Goal: Information Seeking & Learning: Learn about a topic

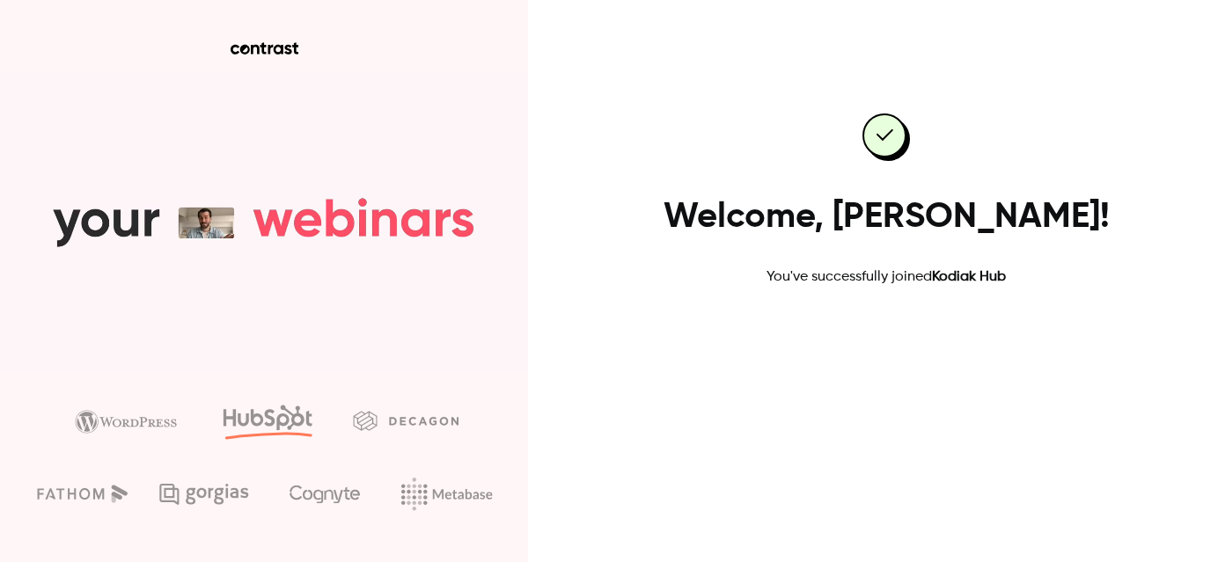
click at [898, 332] on link "Go to dashboard" at bounding box center [886, 344] width 150 height 42
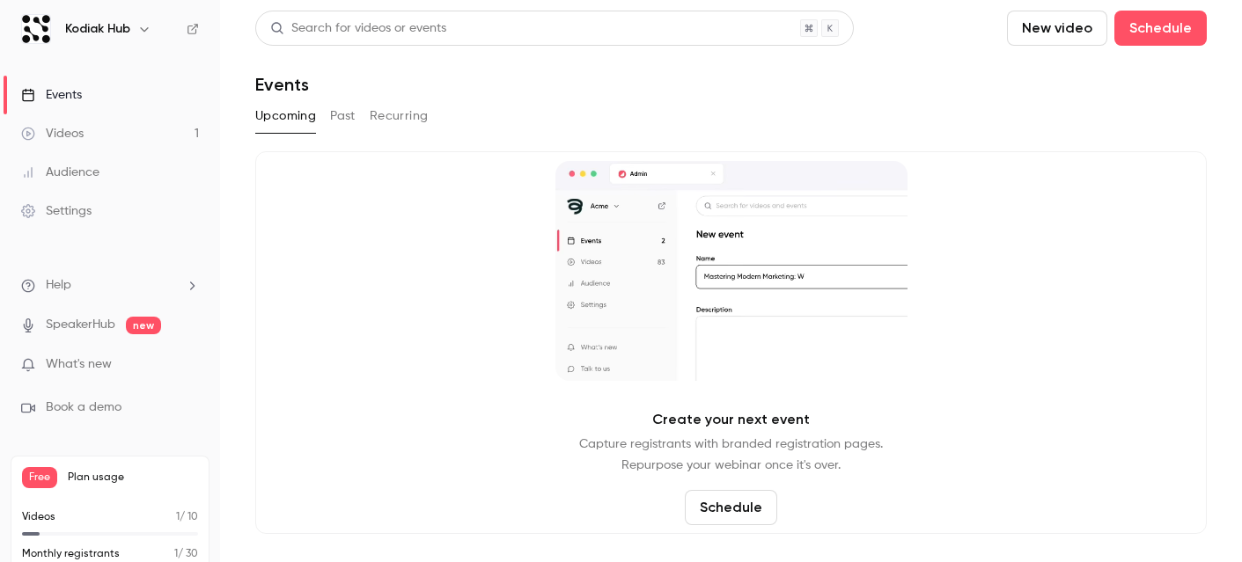
click at [115, 370] on p "What's new" at bounding box center [96, 364] width 150 height 18
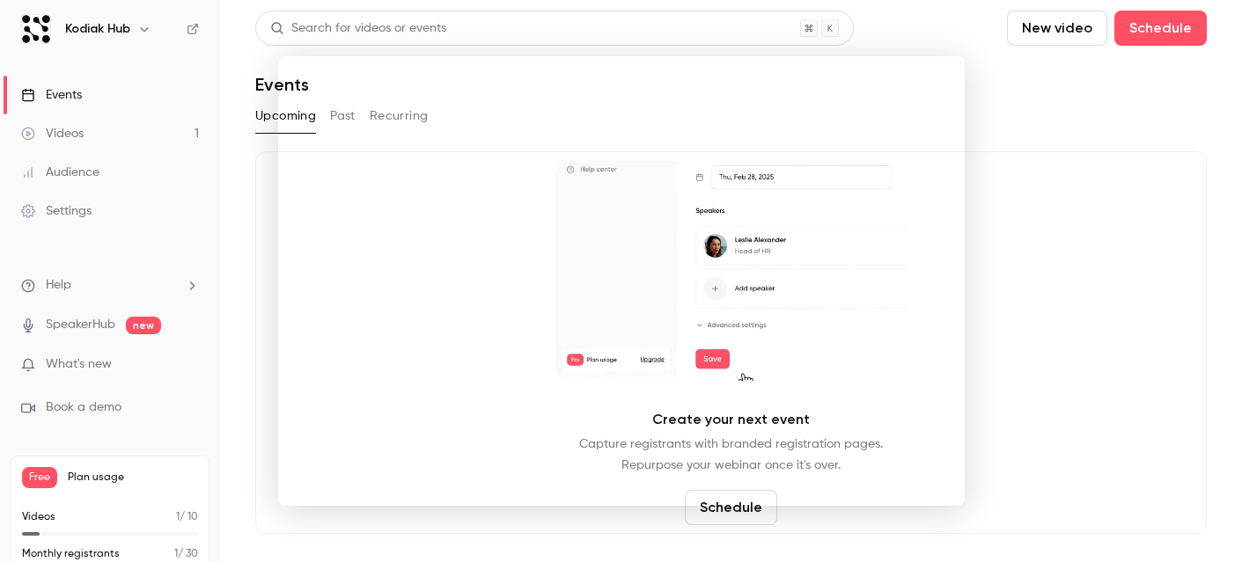
click at [65, 89] on div at bounding box center [621, 281] width 1242 height 562
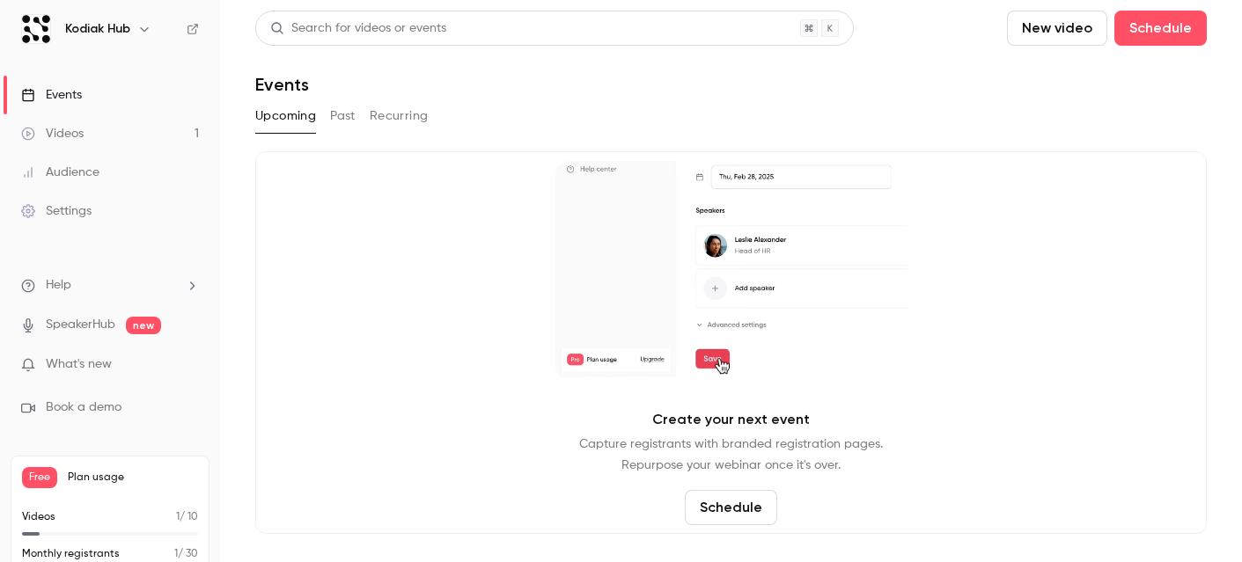
click at [77, 91] on div "Events" at bounding box center [51, 95] width 61 height 18
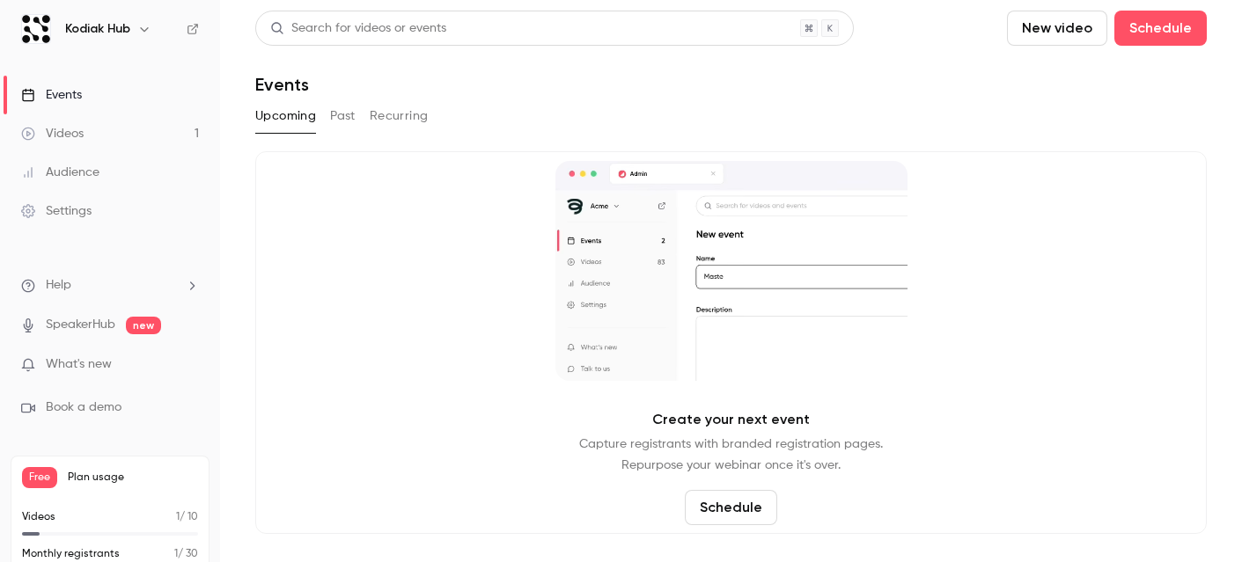
click at [557, 136] on div "Upcoming Past Recurring" at bounding box center [730, 119] width 951 height 35
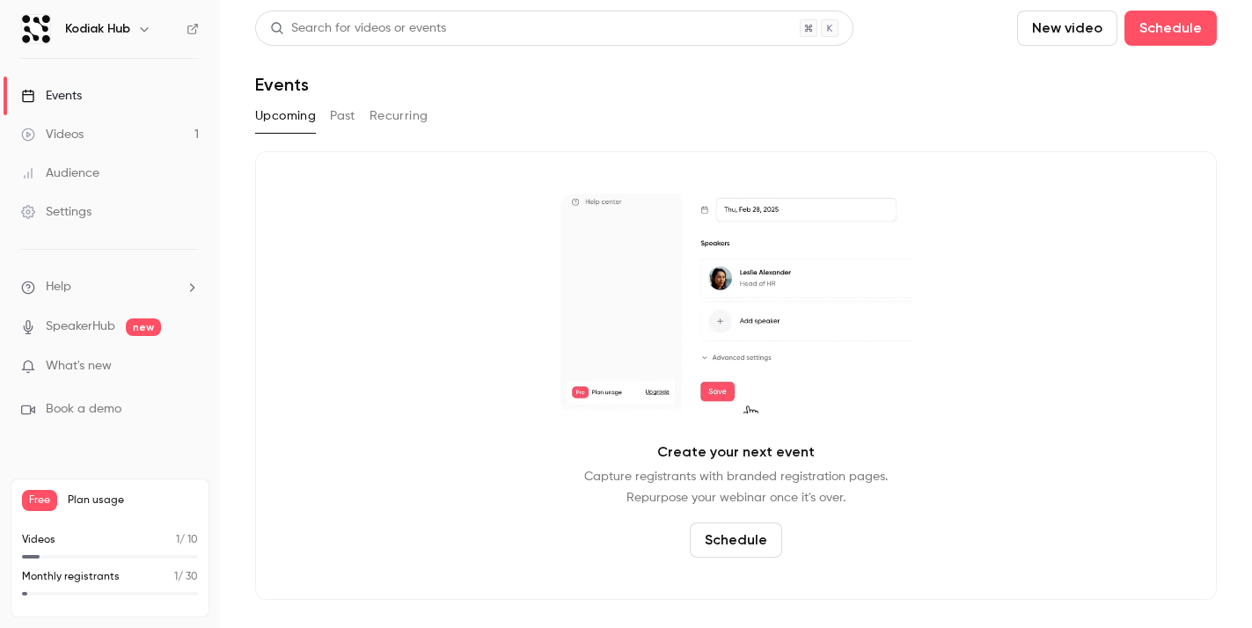
click at [82, 130] on div "Videos" at bounding box center [52, 135] width 62 height 18
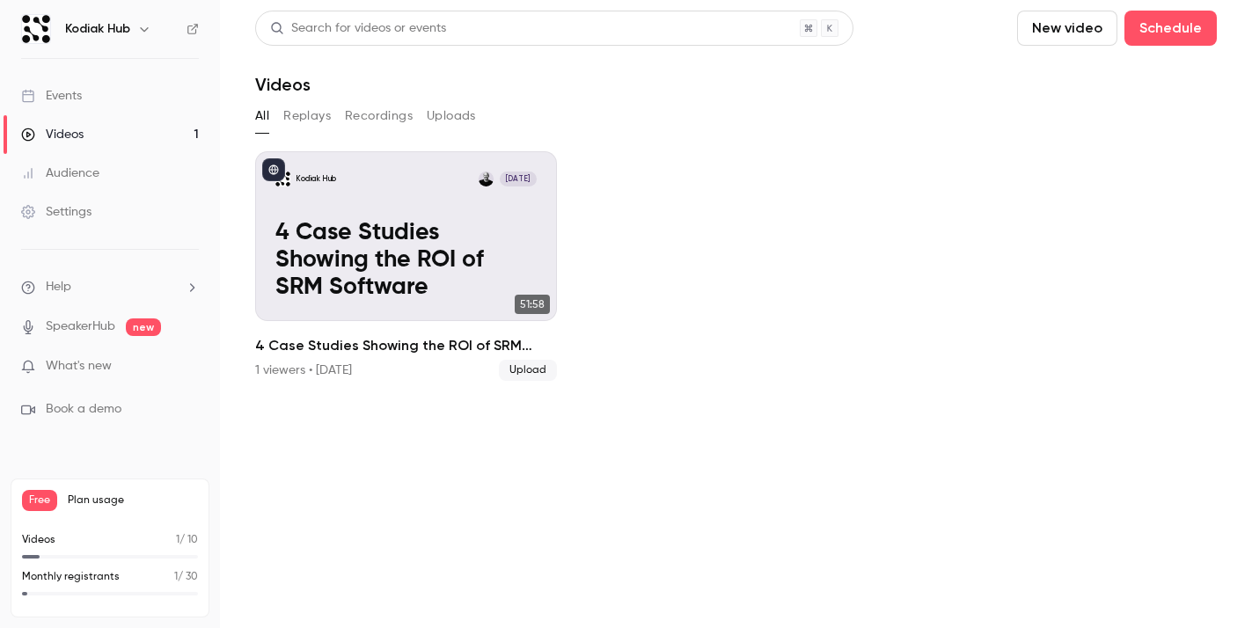
click at [48, 99] on div "Events" at bounding box center [51, 96] width 61 height 18
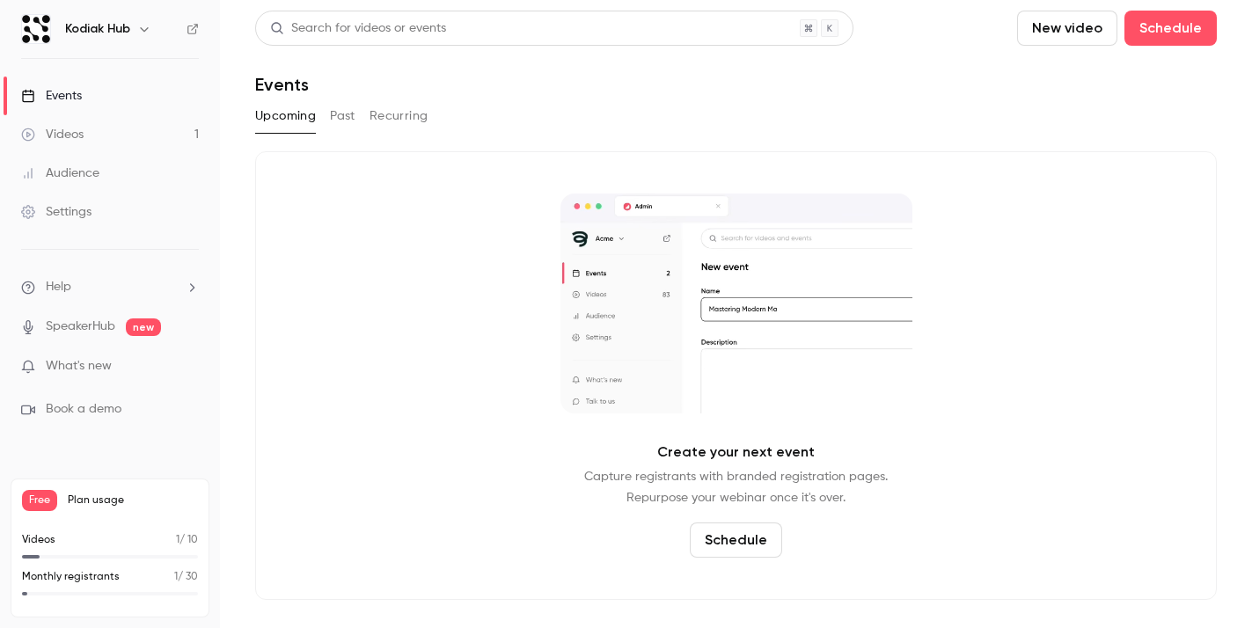
click at [70, 183] on link "Audience" at bounding box center [110, 173] width 220 height 39
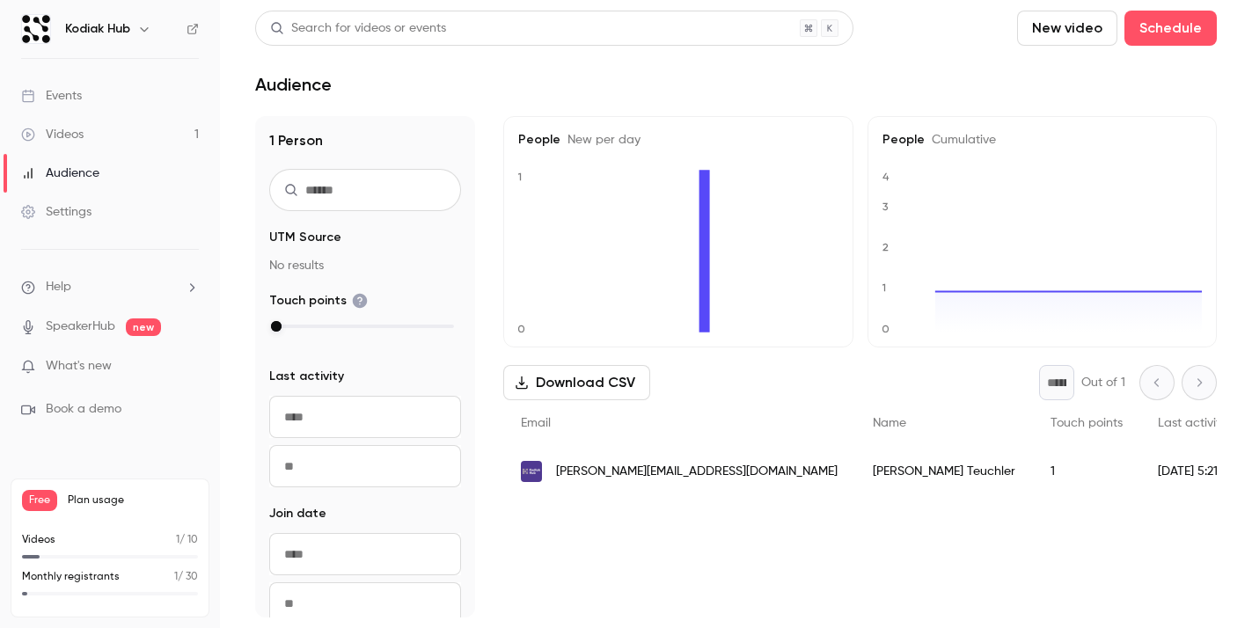
click at [69, 98] on div "Events" at bounding box center [51, 96] width 61 height 18
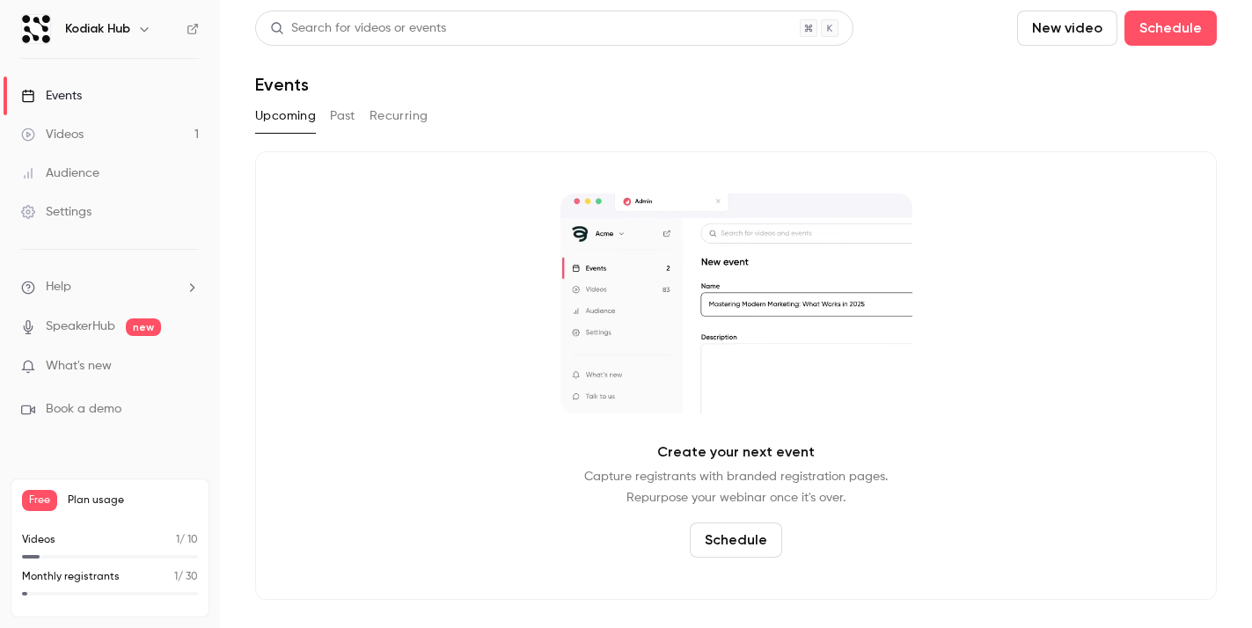
click at [336, 112] on button "Past" at bounding box center [343, 116] width 26 height 28
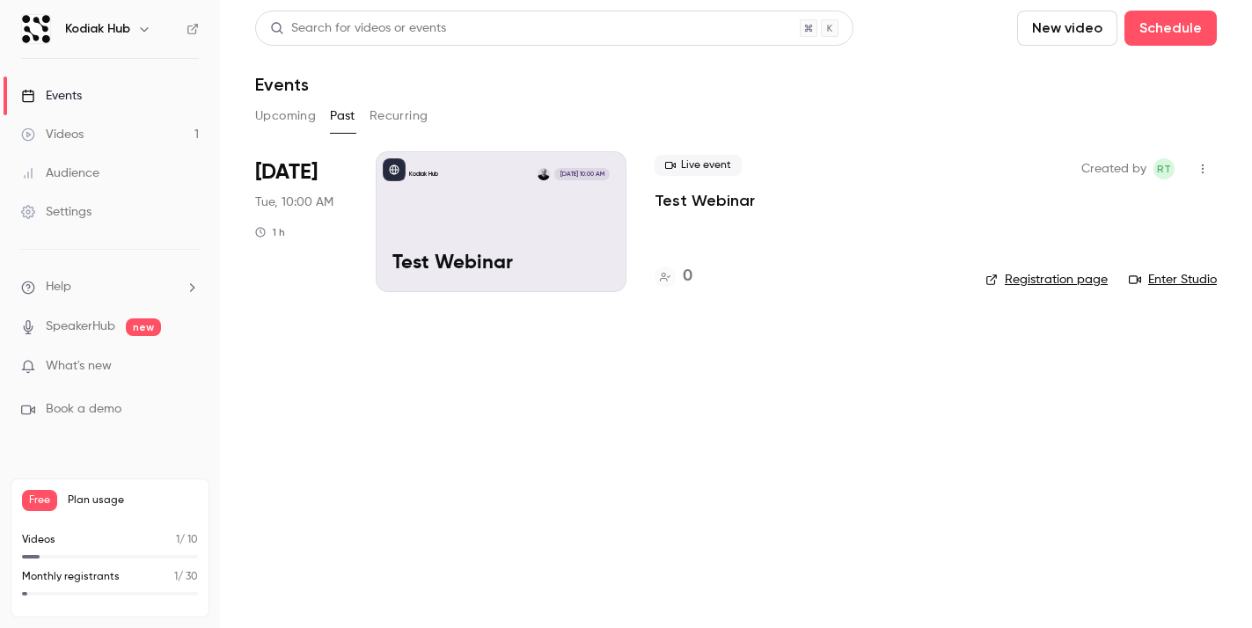
click at [387, 112] on button "Recurring" at bounding box center [399, 116] width 59 height 28
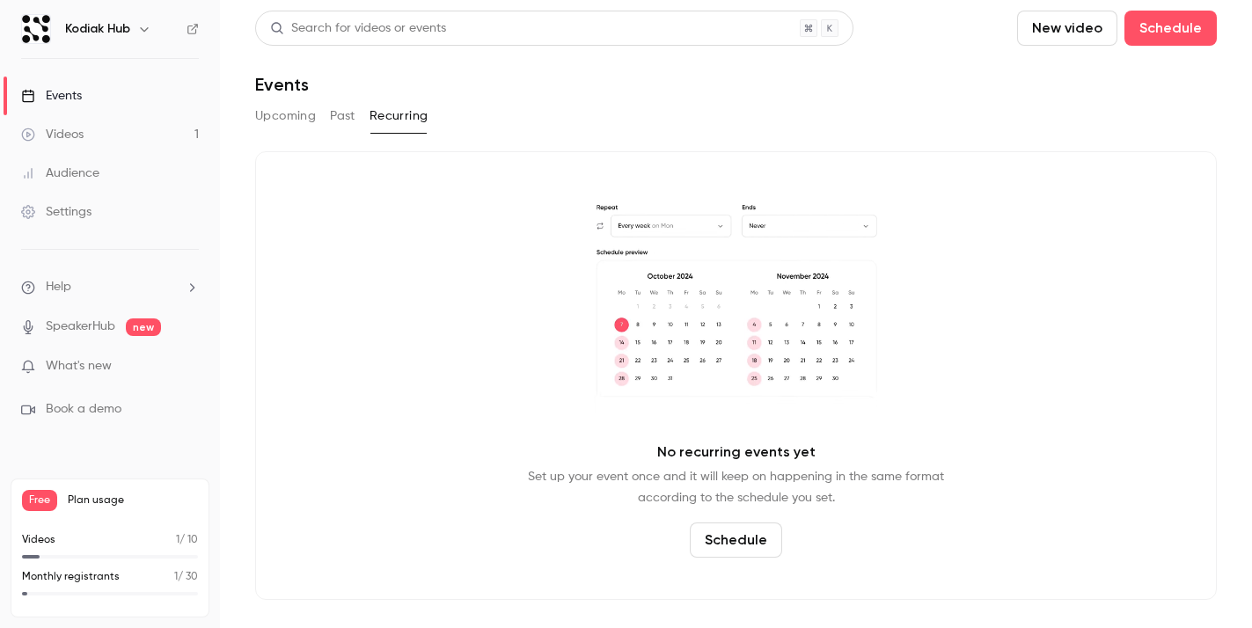
click at [341, 121] on button "Past" at bounding box center [343, 116] width 26 height 28
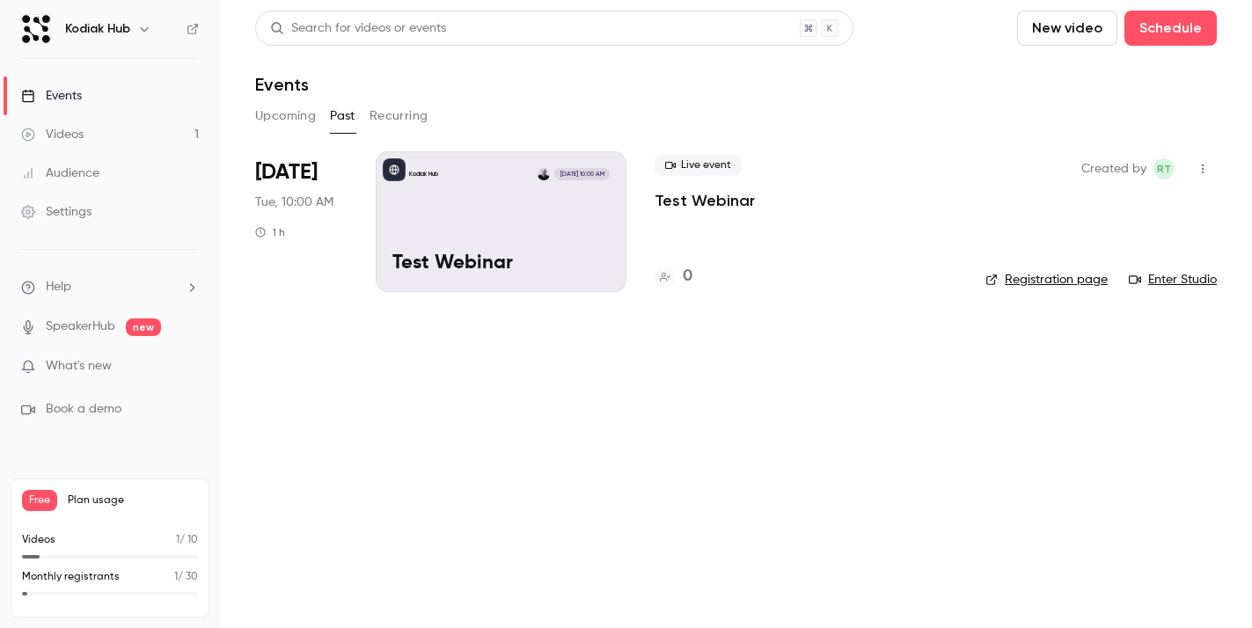
click at [457, 216] on div "Kodiak Hub [DATE] 10:00 AM Test Webinar" at bounding box center [501, 221] width 251 height 141
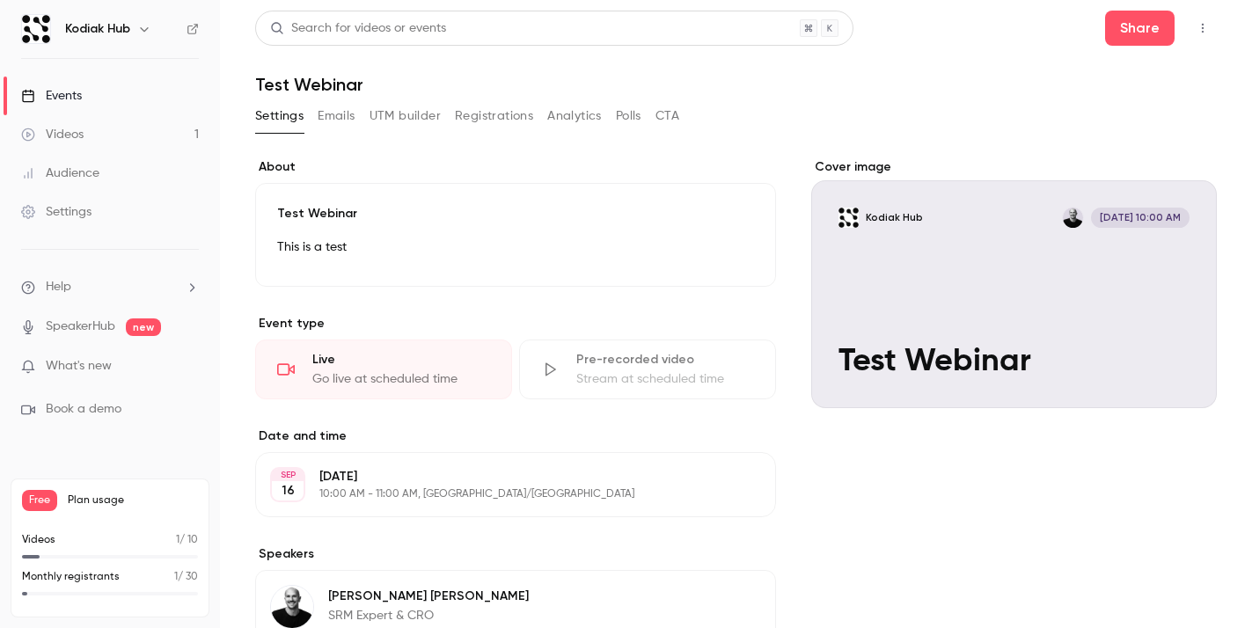
click at [297, 259] on div "This is a test" at bounding box center [515, 251] width 477 height 28
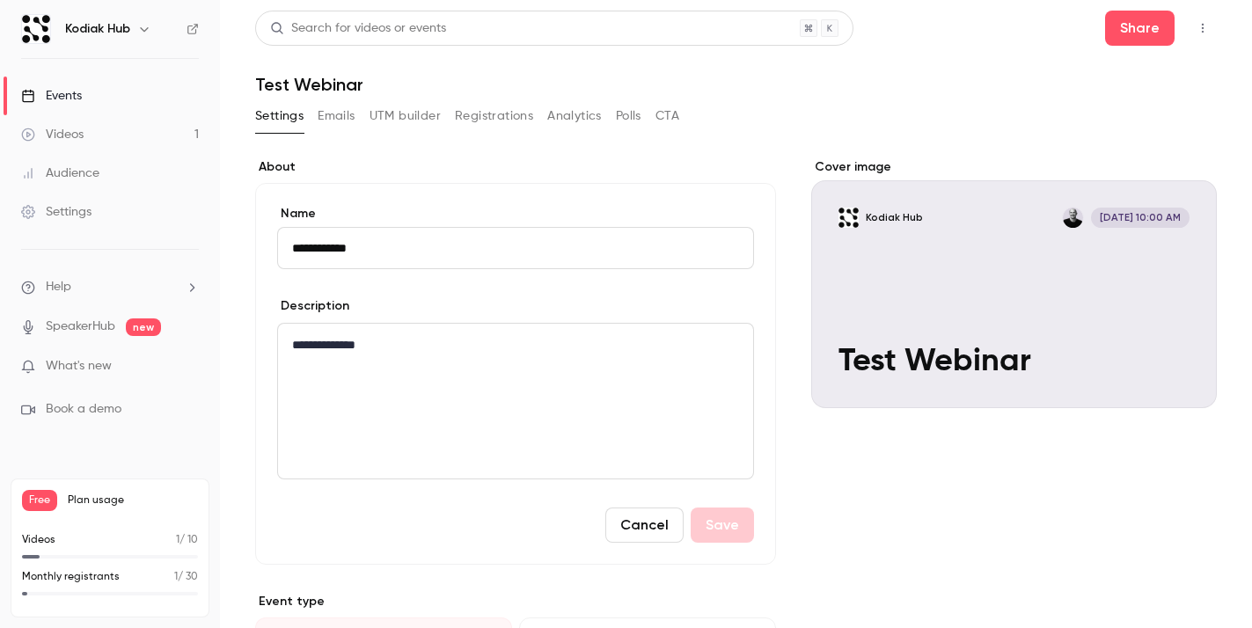
click at [664, 523] on button "Cancel" at bounding box center [644, 525] width 78 height 35
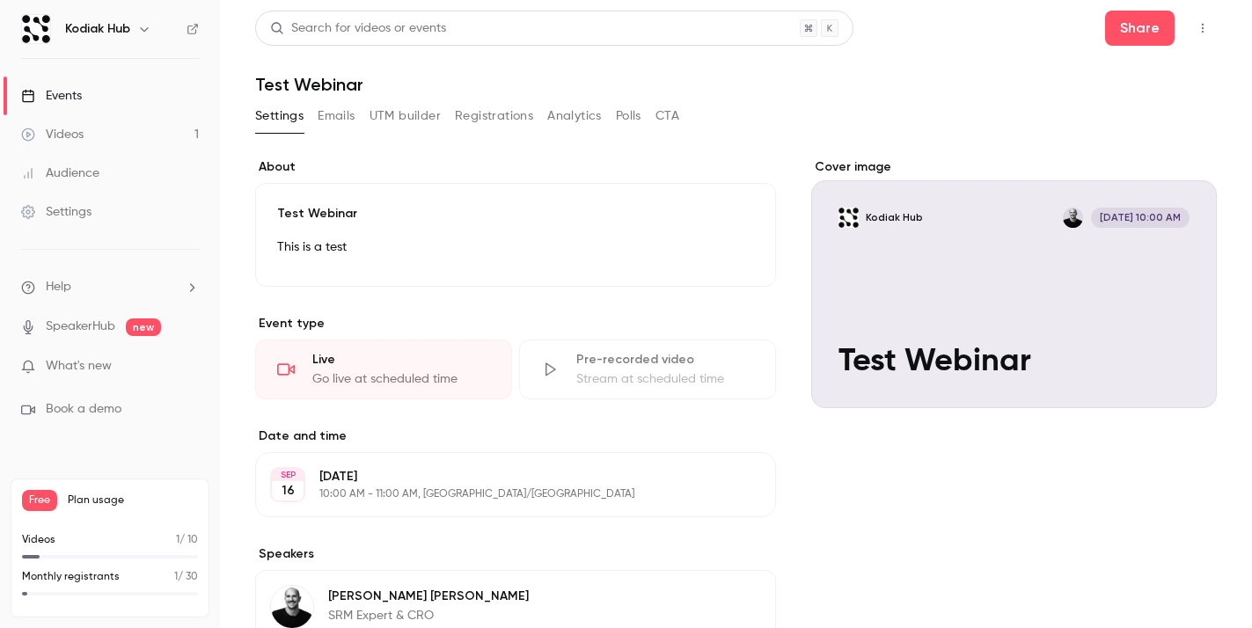
scroll to position [14, 0]
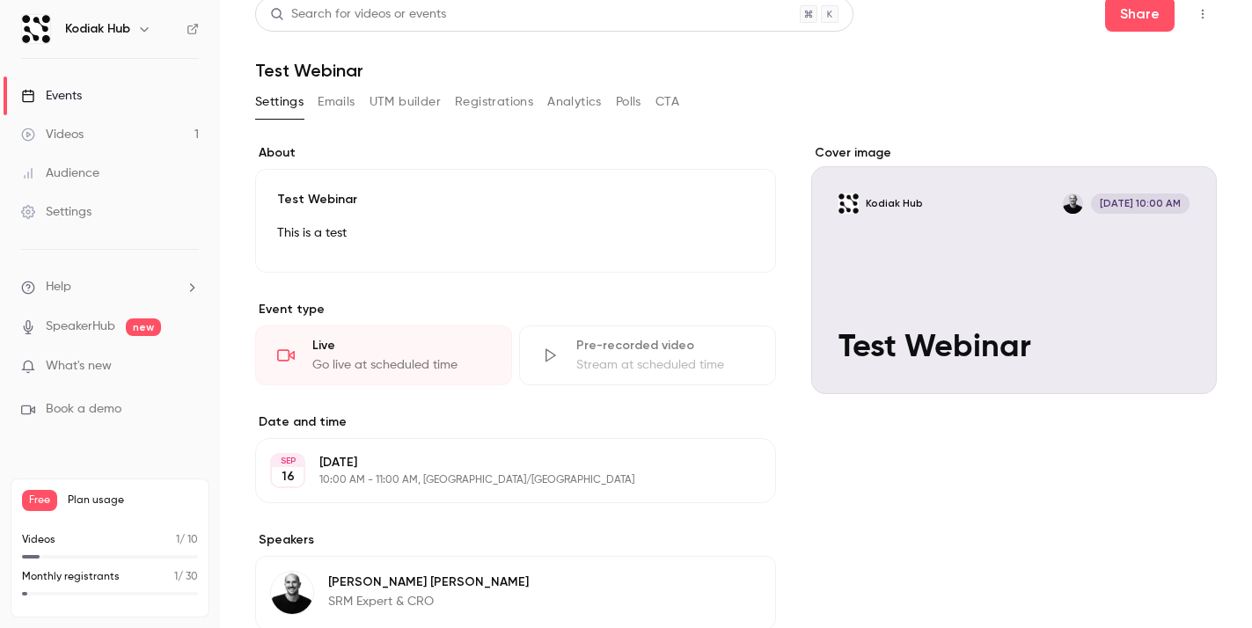
click at [341, 102] on button "Emails" at bounding box center [336, 102] width 37 height 28
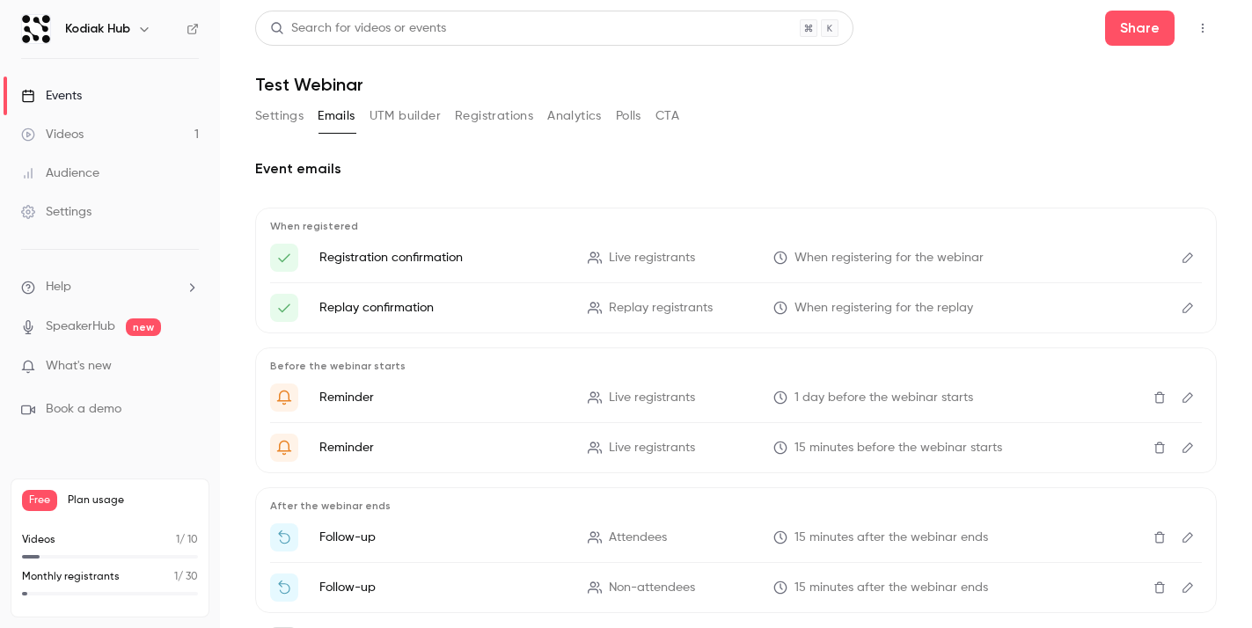
click at [418, 119] on button "UTM builder" at bounding box center [405, 116] width 71 height 28
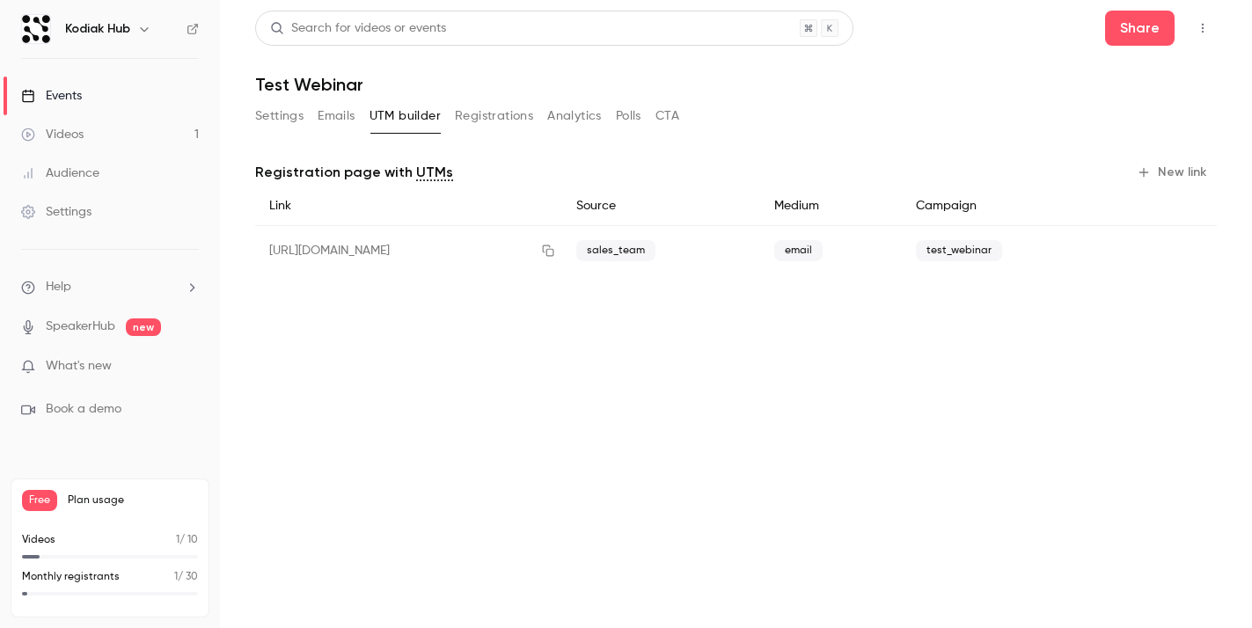
click at [333, 112] on button "Emails" at bounding box center [336, 116] width 37 height 28
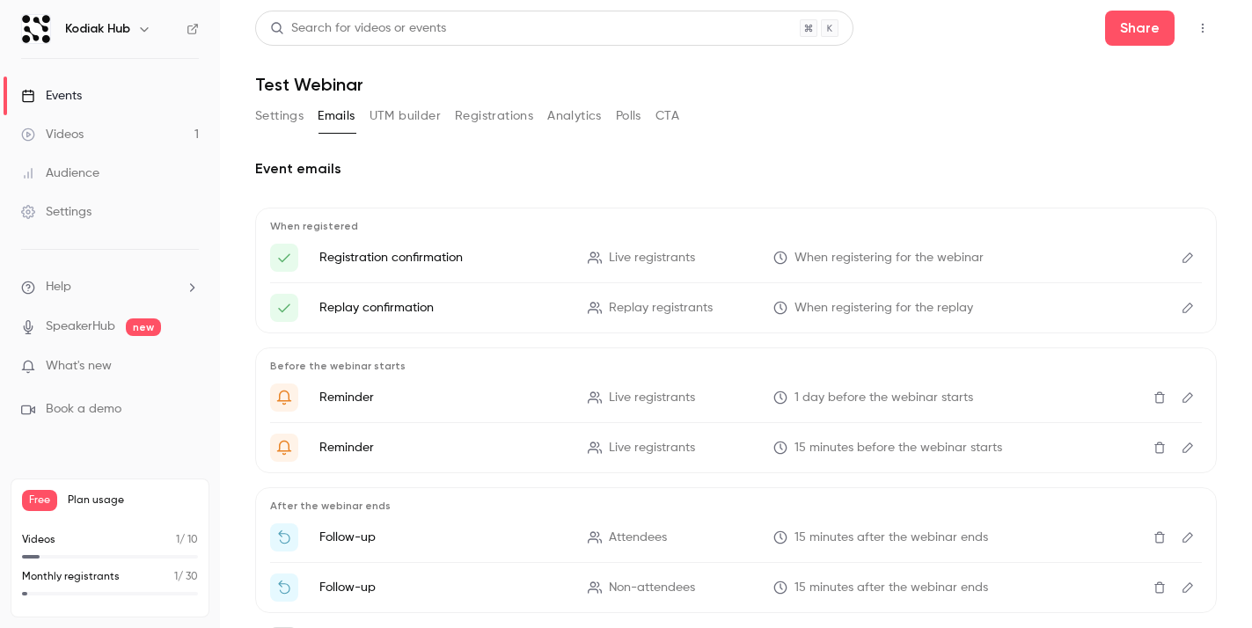
click at [413, 115] on button "UTM builder" at bounding box center [405, 116] width 71 height 28
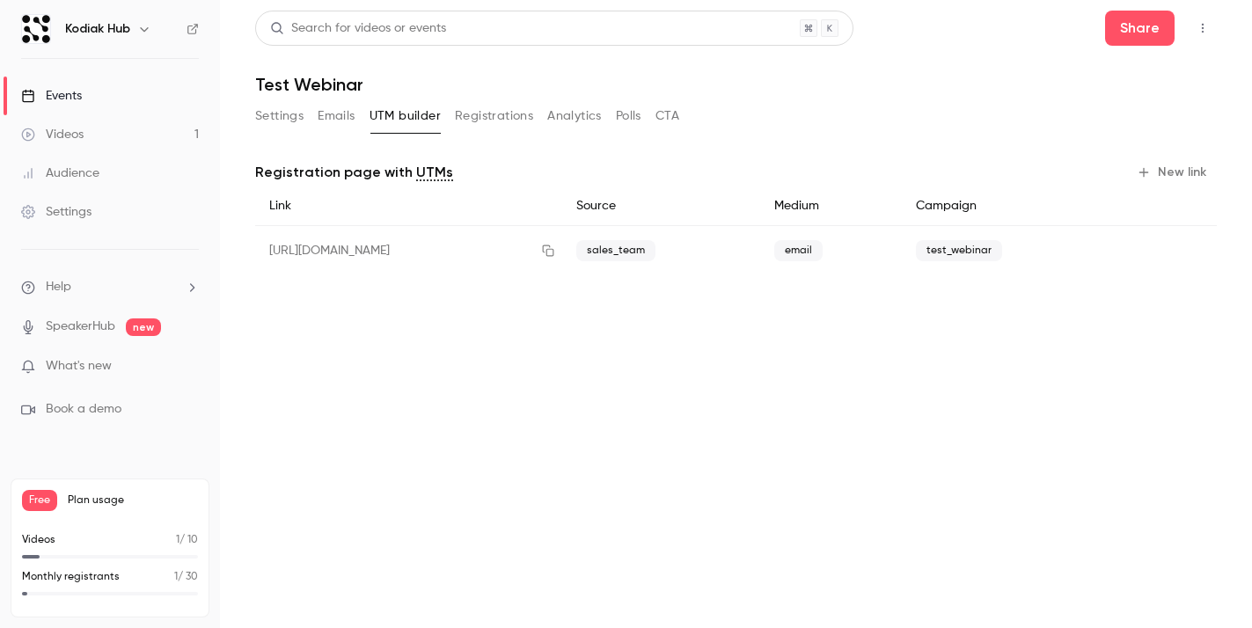
click at [486, 114] on button "Registrations" at bounding box center [494, 116] width 78 height 28
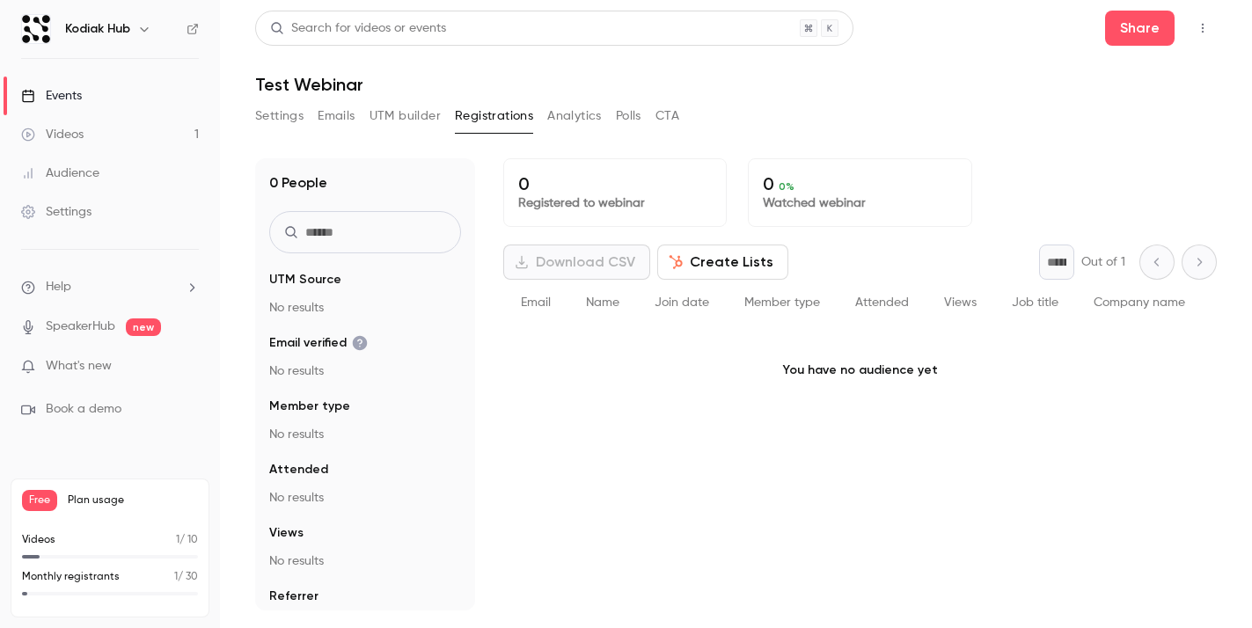
click at [582, 114] on button "Analytics" at bounding box center [574, 116] width 55 height 28
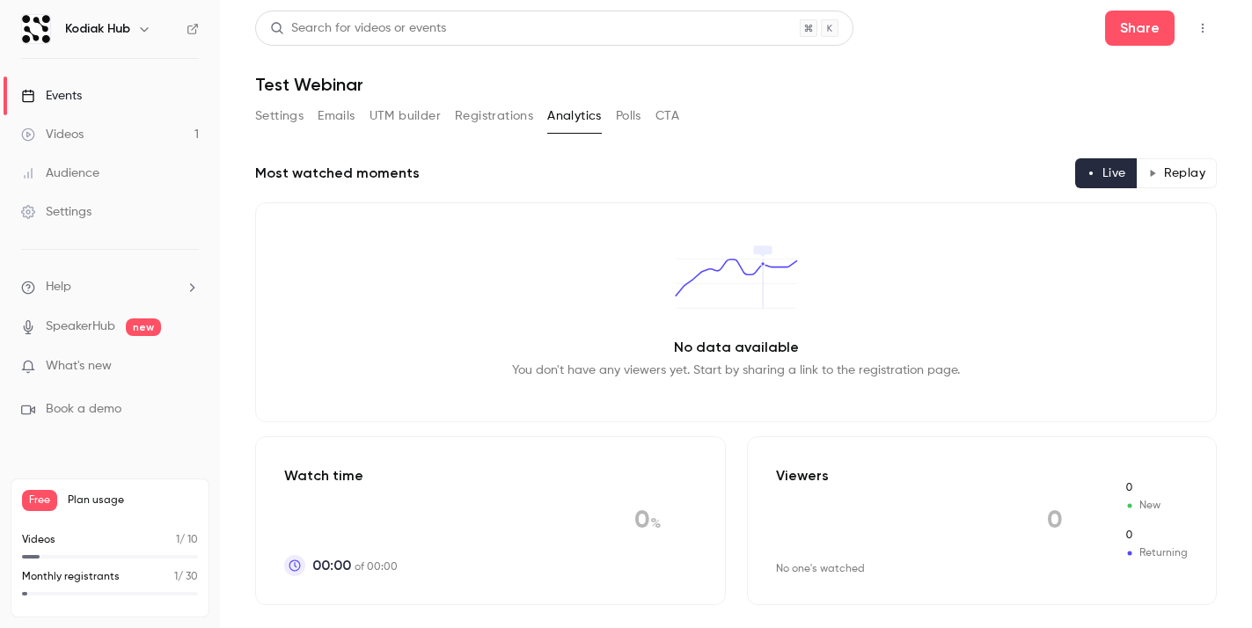
click at [522, 113] on button "Registrations" at bounding box center [494, 116] width 78 height 28
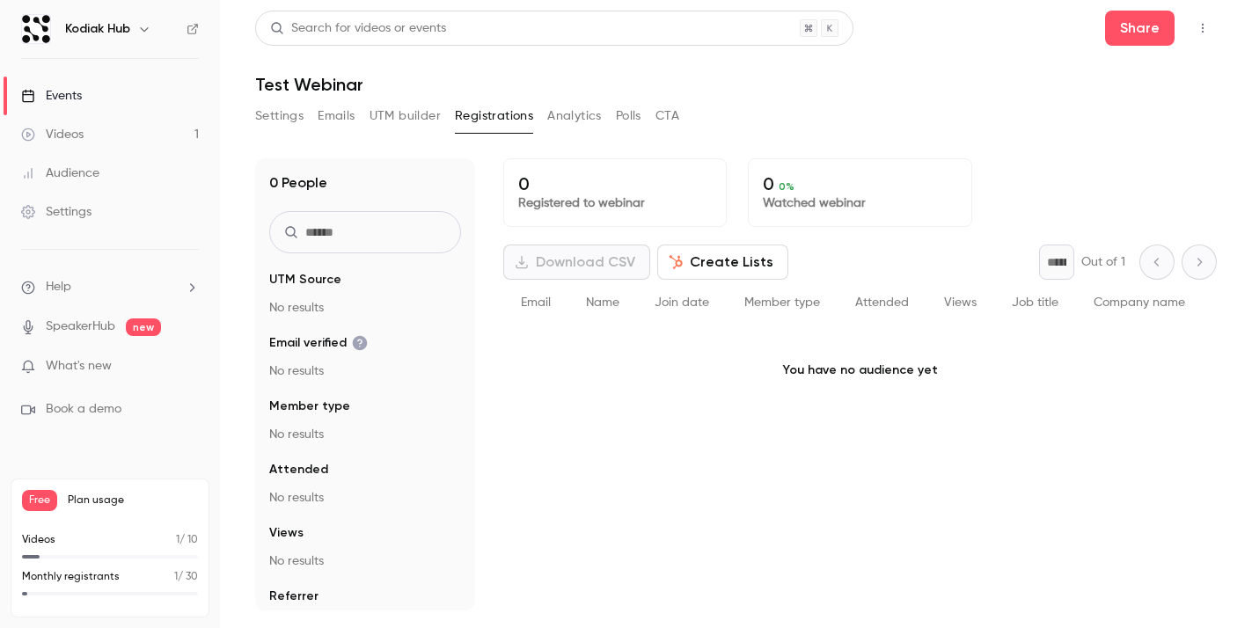
click at [288, 120] on button "Settings" at bounding box center [279, 116] width 48 height 28
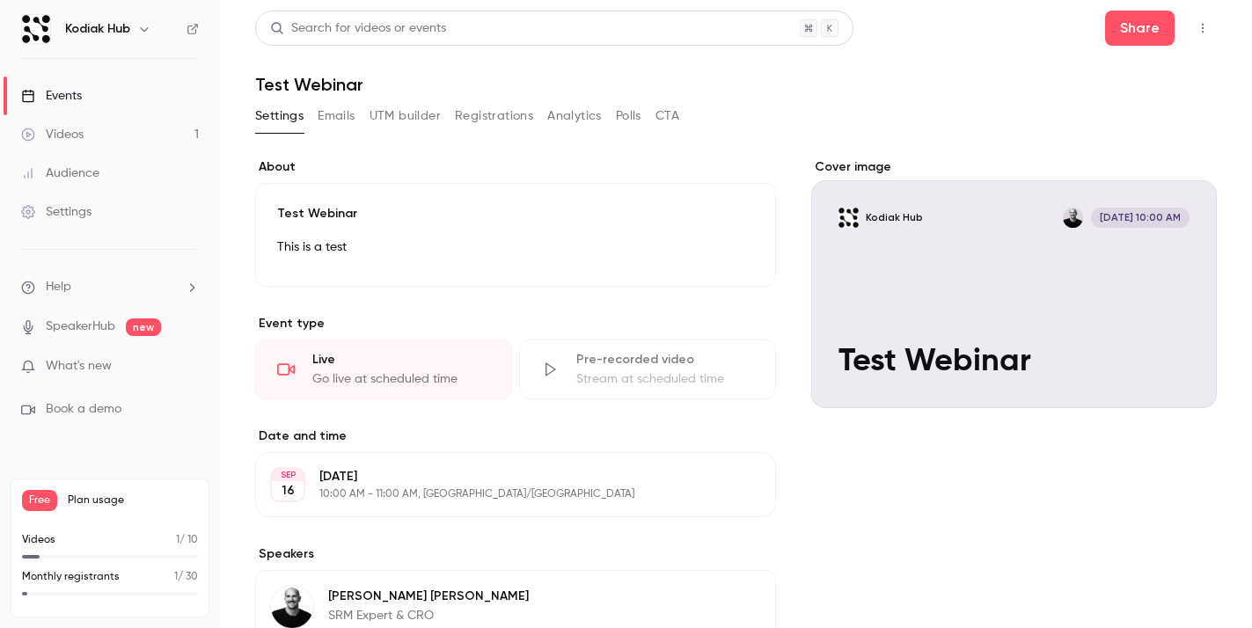
click at [1199, 27] on icon "button" at bounding box center [1203, 28] width 14 height 12
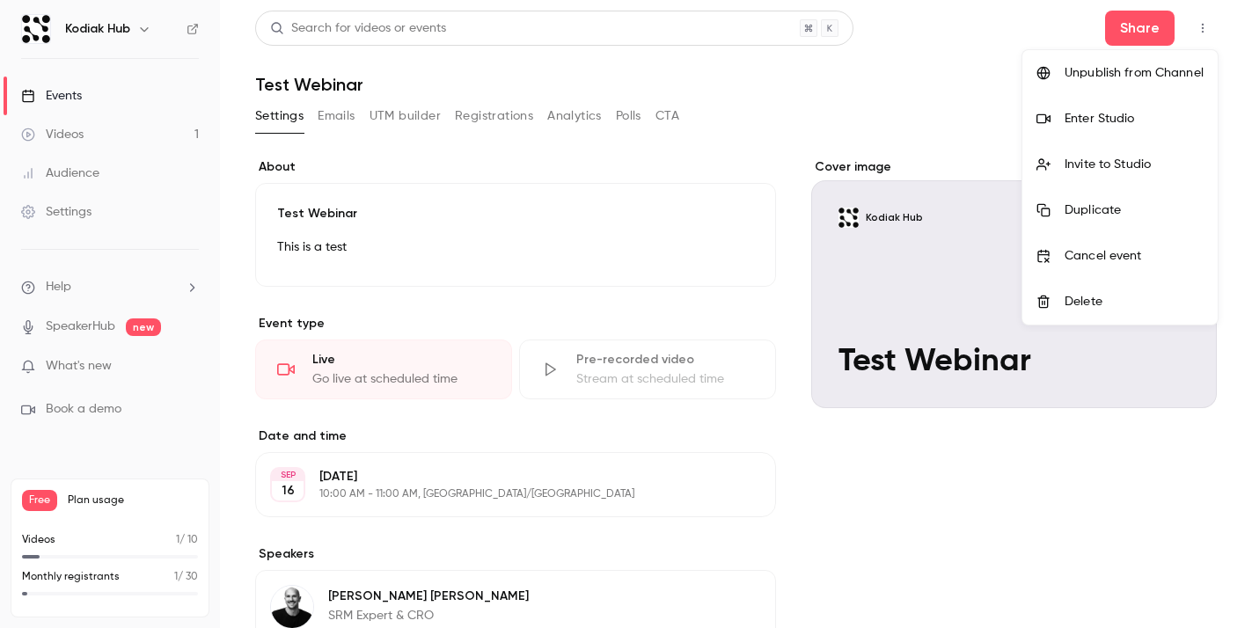
click at [1078, 119] on div "Enter Studio" at bounding box center [1134, 119] width 139 height 18
